Goal: Communication & Community: Answer question/provide support

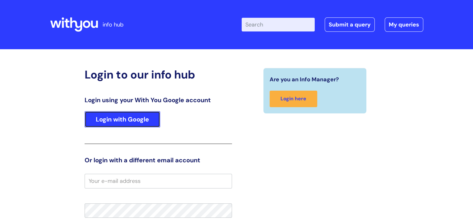
click at [135, 122] on link "Login with Google" at bounding box center [123, 119] width 76 height 16
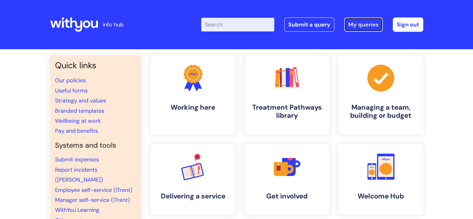
click at [357, 26] on link "My queries" at bounding box center [364, 24] width 39 height 14
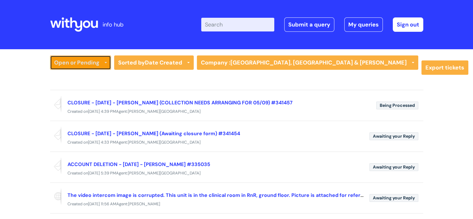
click at [105, 62] on icon at bounding box center [106, 63] width 2 height 2
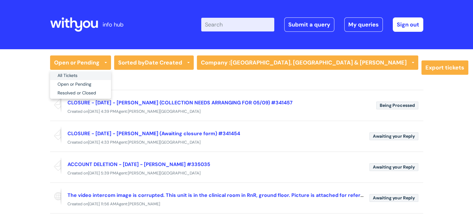
click at [84, 75] on link "All Tickets" at bounding box center [80, 75] width 61 height 9
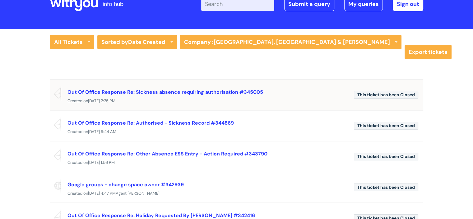
scroll to position [21, 0]
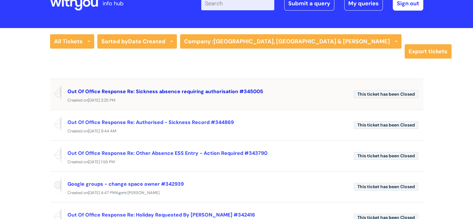
click at [228, 90] on link "Out Of Office Response Re: Sickness absence requiring authorisation #345005" at bounding box center [166, 91] width 196 height 7
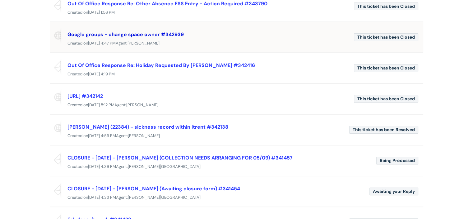
scroll to position [162, 0]
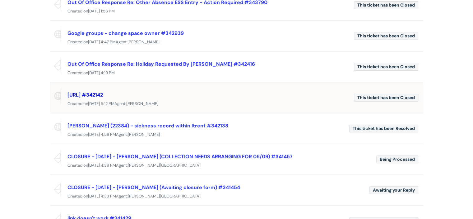
click at [103, 92] on link "fireflies.ai #342142" at bounding box center [85, 94] width 35 height 7
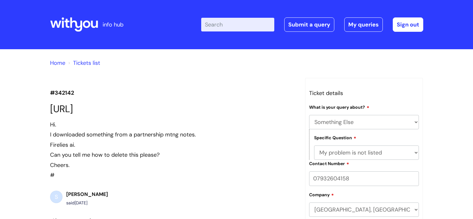
select select "Something Else"
select select "My problem is not listed"
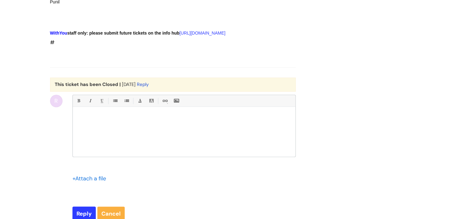
scroll to position [451, 0]
click at [101, 136] on div at bounding box center [184, 133] width 223 height 47
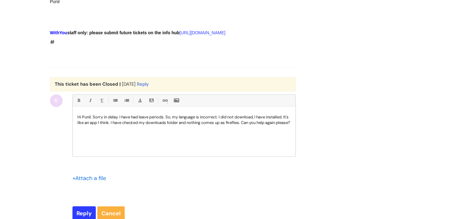
click at [93, 125] on p "Hi Punil. Sorry in delay. I have had leave periods. So, my language is incorrec…" at bounding box center [183, 119] width 213 height 11
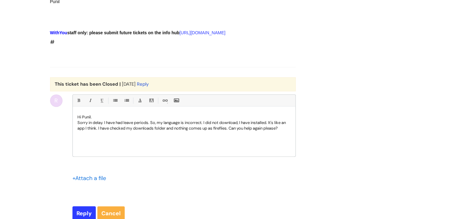
click at [152, 131] on p "Sorry in delay. I have had leave periods. So, my language is incorrect. I did n…" at bounding box center [183, 125] width 213 height 11
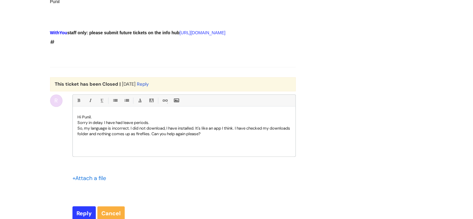
click at [131, 137] on p "So, my language is incorrect. I did not download, I have installed. It's like a…" at bounding box center [183, 130] width 213 height 11
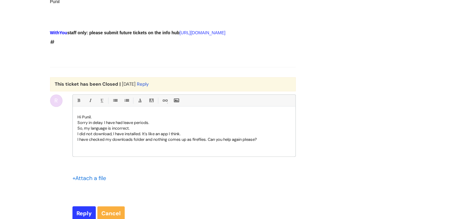
click at [210, 142] on p "I have checked my downloads folder and nothing comes up as fireflies. Can you h…" at bounding box center [183, 140] width 213 height 6
click at [133, 148] on p "Can you help again please?" at bounding box center [183, 145] width 213 height 6
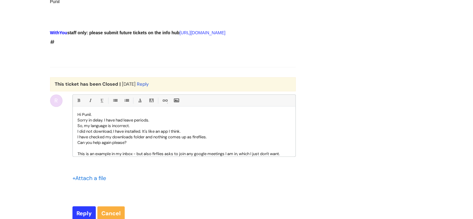
scroll to position [8, 0]
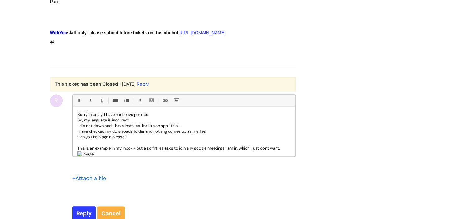
click at [162, 151] on p "This is an example in my inbox - but also firflies asks to join any google meet…" at bounding box center [183, 148] width 213 height 6
click at [96, 151] on p "This is an example in my inbox - but also fireflies asks to join any google mee…" at bounding box center [183, 148] width 213 height 6
click at [133, 151] on p "This is an example in my inbox - but also fireflies asks to join any google mee…" at bounding box center [183, 148] width 213 height 6
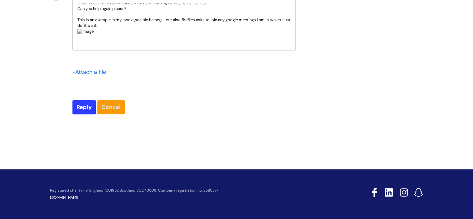
scroll to position [571, 0]
click at [86, 106] on input "Reply" at bounding box center [84, 107] width 23 height 14
type input "Please Wait..."
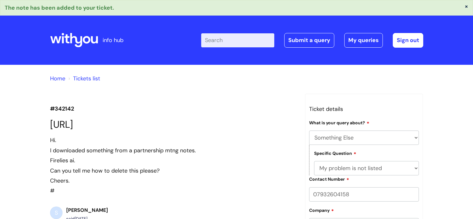
select select "Something Else"
select select "My problem is not listed"
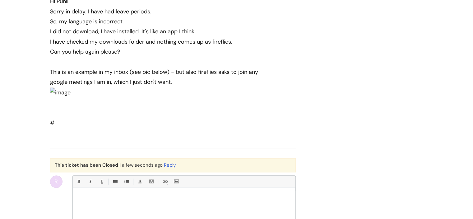
scroll to position [574, 0]
